Goal: Obtain resource: Obtain resource

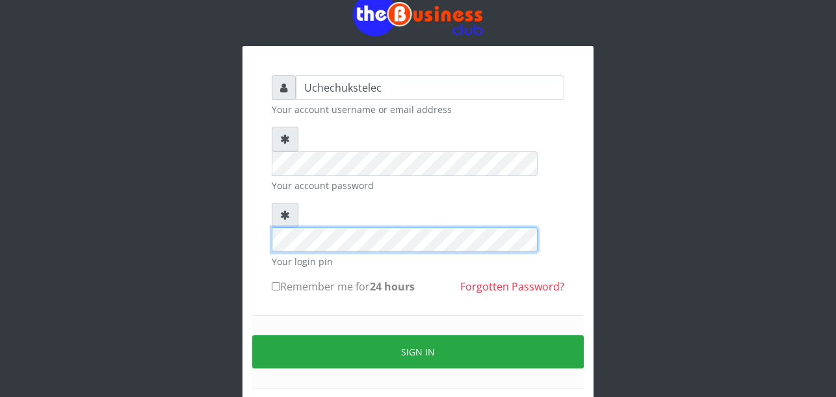
scroll to position [67, 0]
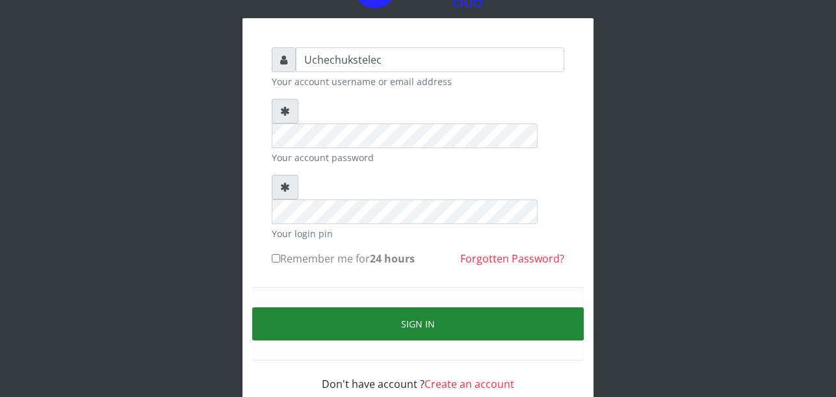
click at [432, 308] on button "Sign in" at bounding box center [418, 324] width 332 height 33
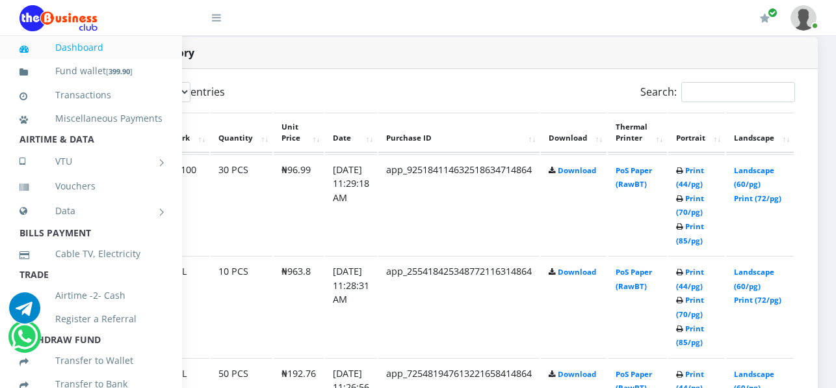
scroll to position [668, 130]
click at [762, 203] on link "Print (72/pg)" at bounding box center [756, 198] width 47 height 10
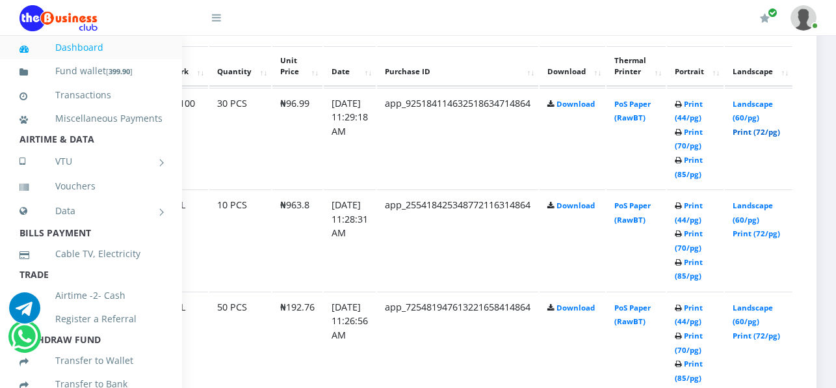
scroll to position [743, 130]
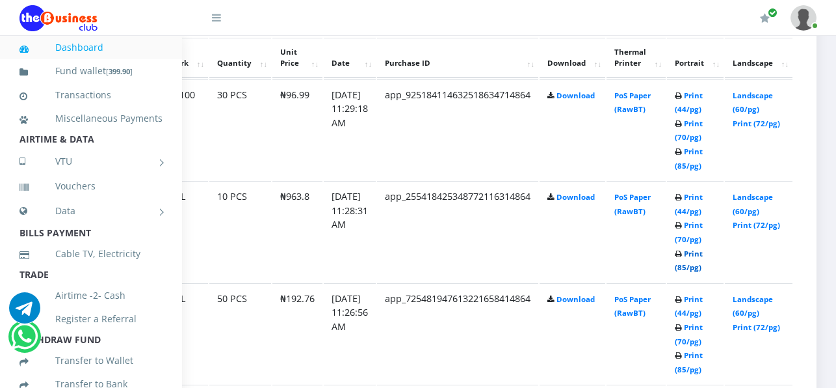
click at [691, 272] on link "Print (85/pg)" at bounding box center [689, 260] width 28 height 24
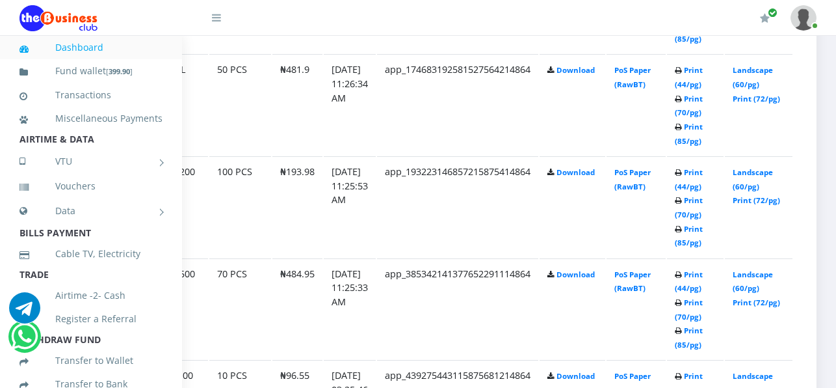
scroll to position [1077, 130]
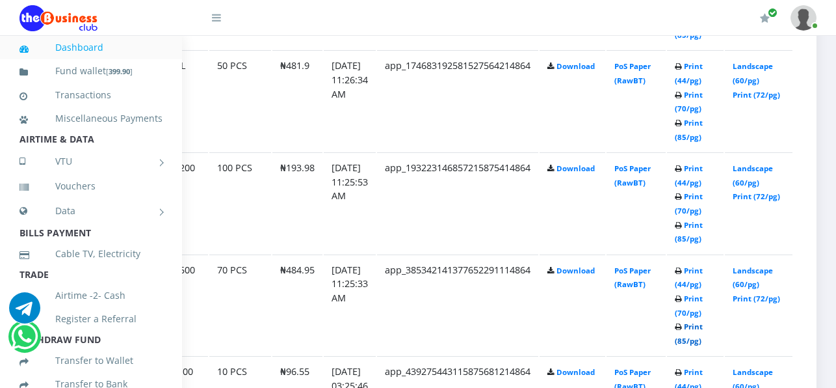
click at [689, 341] on link "Print (85/pg)" at bounding box center [689, 333] width 28 height 24
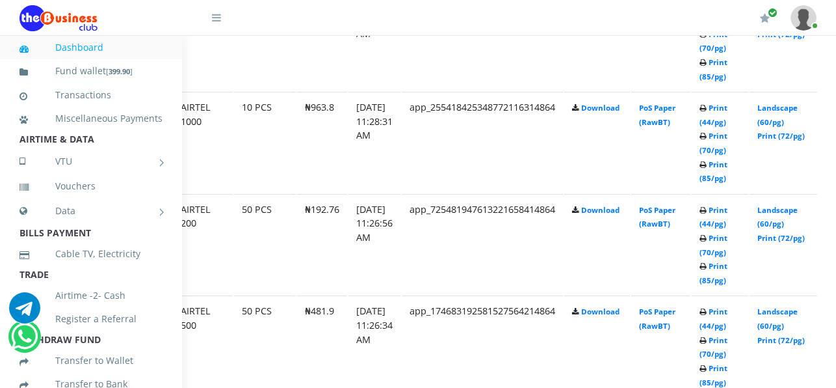
scroll to position [832, 130]
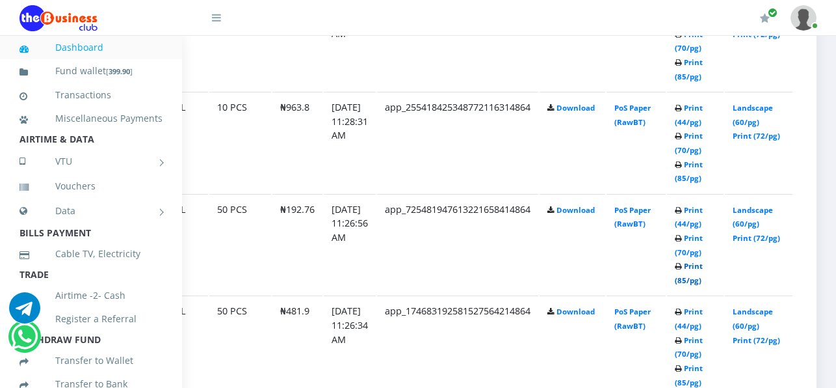
click at [689, 281] on link "Print (85/pg)" at bounding box center [689, 273] width 28 height 24
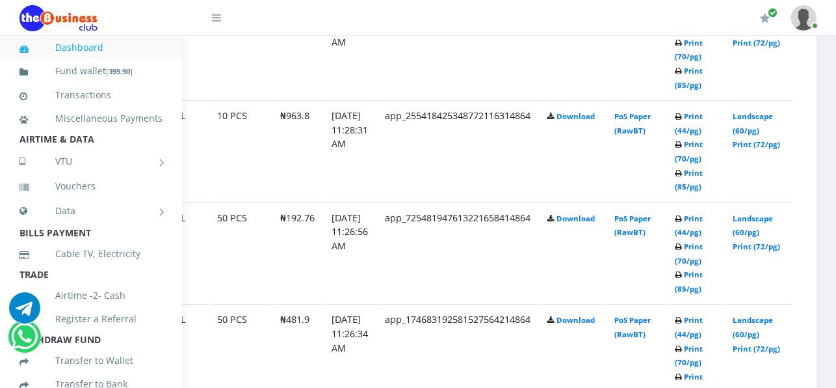
scroll to position [821, 130]
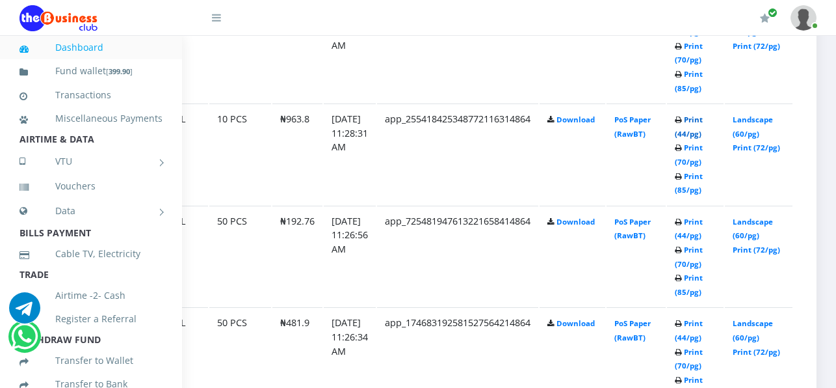
click at [696, 133] on link "Print (44/pg)" at bounding box center [689, 126] width 28 height 24
click at [689, 189] on link "Print (85/pg)" at bounding box center [689, 183] width 28 height 24
click at [692, 137] on link "Print (44/pg)" at bounding box center [689, 126] width 28 height 24
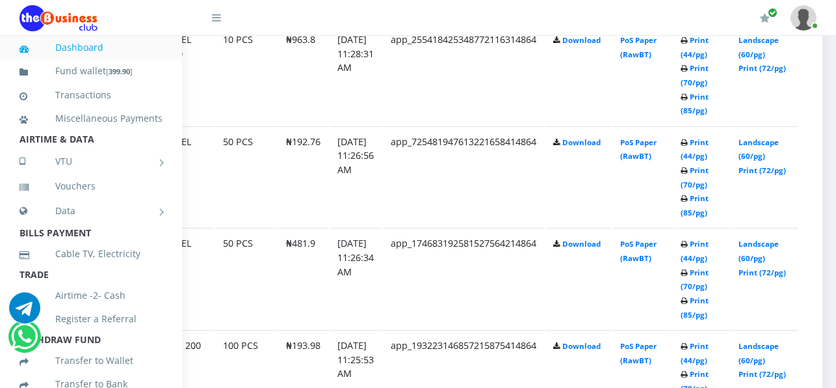
scroll to position [900, 109]
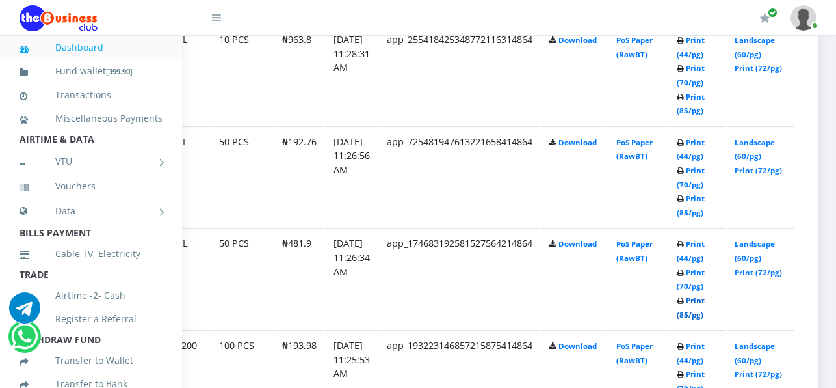
click at [705, 312] on link "Print (85/pg)" at bounding box center [691, 307] width 28 height 24
click at [705, 110] on link "Print (85/pg)" at bounding box center [691, 104] width 28 height 24
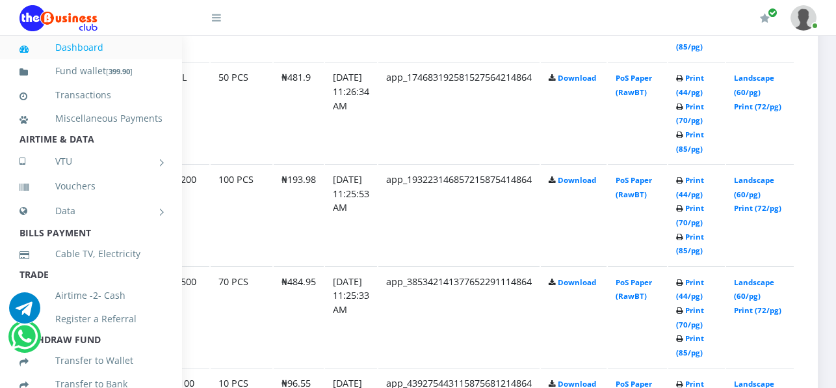
scroll to position [1066, 110]
click at [704, 352] on link "Print (85/pg)" at bounding box center [690, 345] width 28 height 24
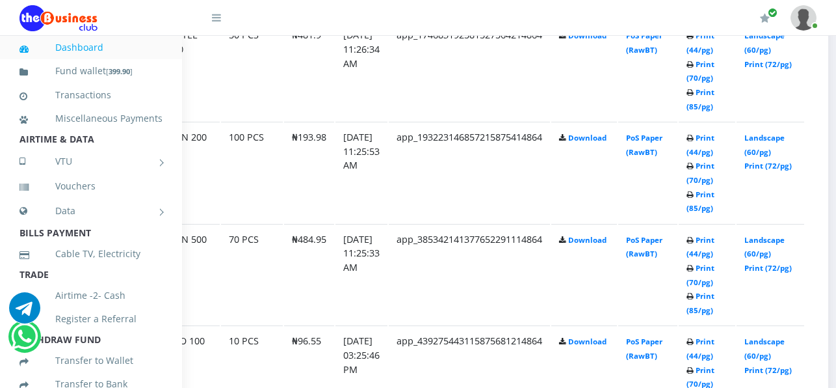
scroll to position [1108, 100]
click at [713, 208] on link "Print (85/pg)" at bounding box center [699, 201] width 28 height 24
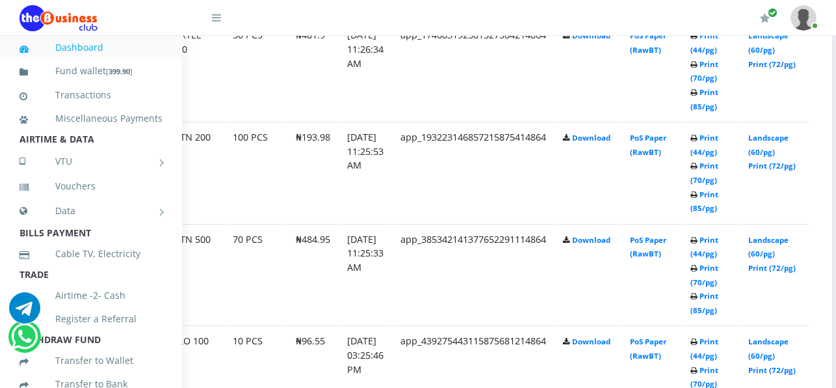
scroll to position [1108, 101]
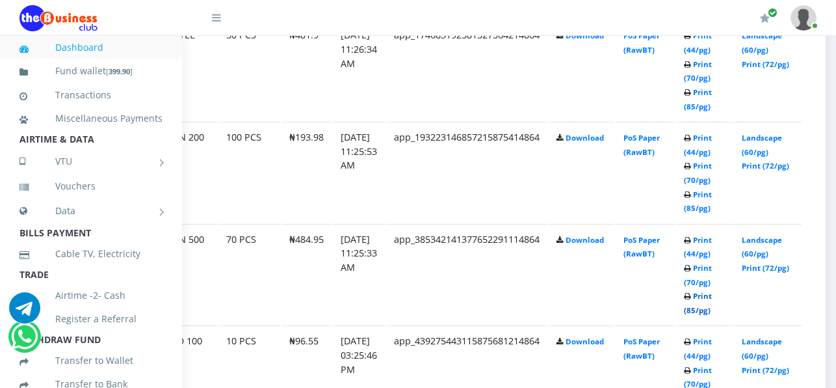
click at [712, 312] on link "Print (85/pg)" at bounding box center [698, 303] width 28 height 24
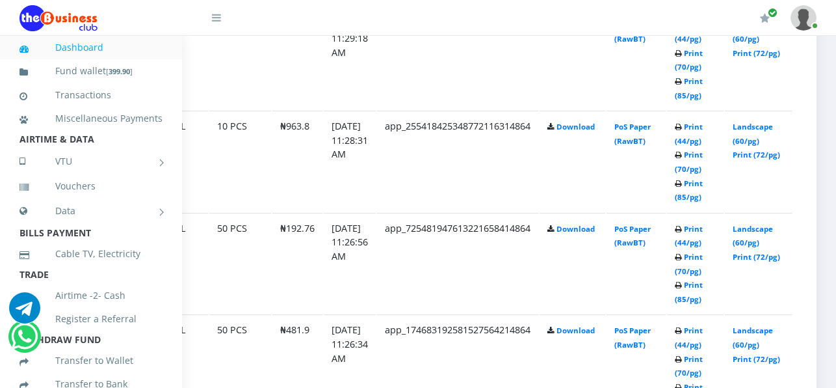
scroll to position [813, 130]
click at [687, 196] on link "Print (85/pg)" at bounding box center [689, 190] width 28 height 24
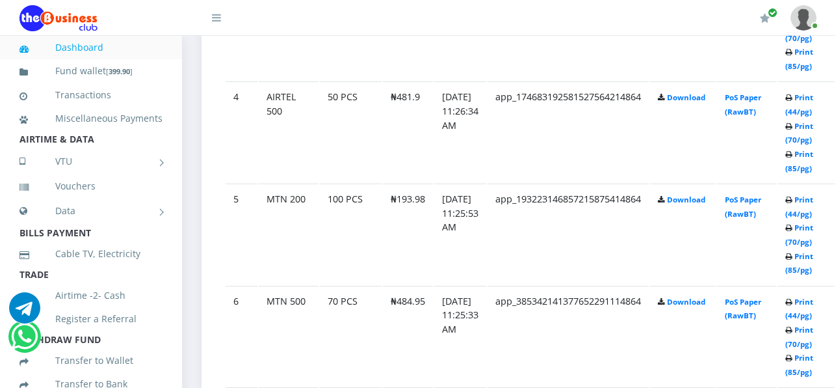
scroll to position [1064, 0]
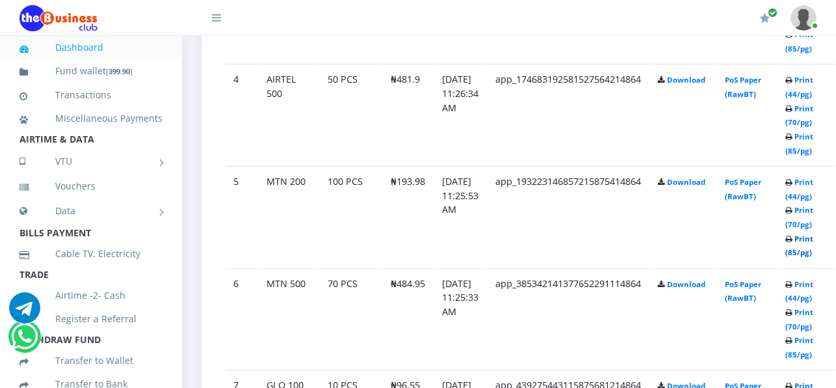
click at [813, 257] on link "Print (85/pg)" at bounding box center [799, 245] width 28 height 24
